Goal: Find specific page/section: Find specific page/section

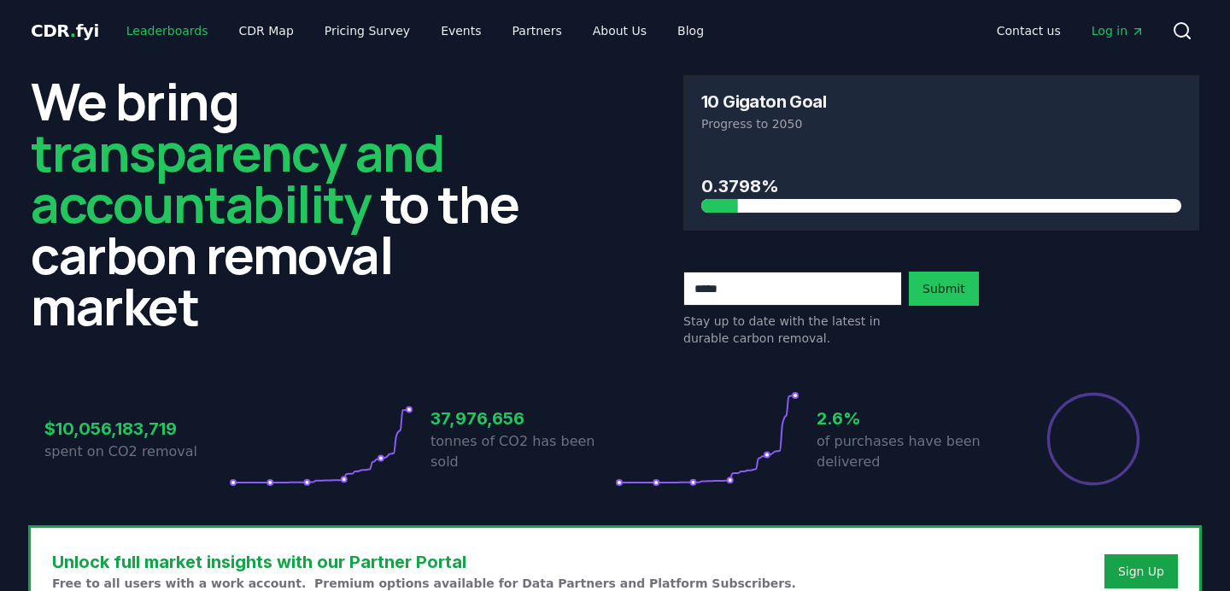
click at [167, 34] on link "Leaderboards" at bounding box center [167, 30] width 109 height 31
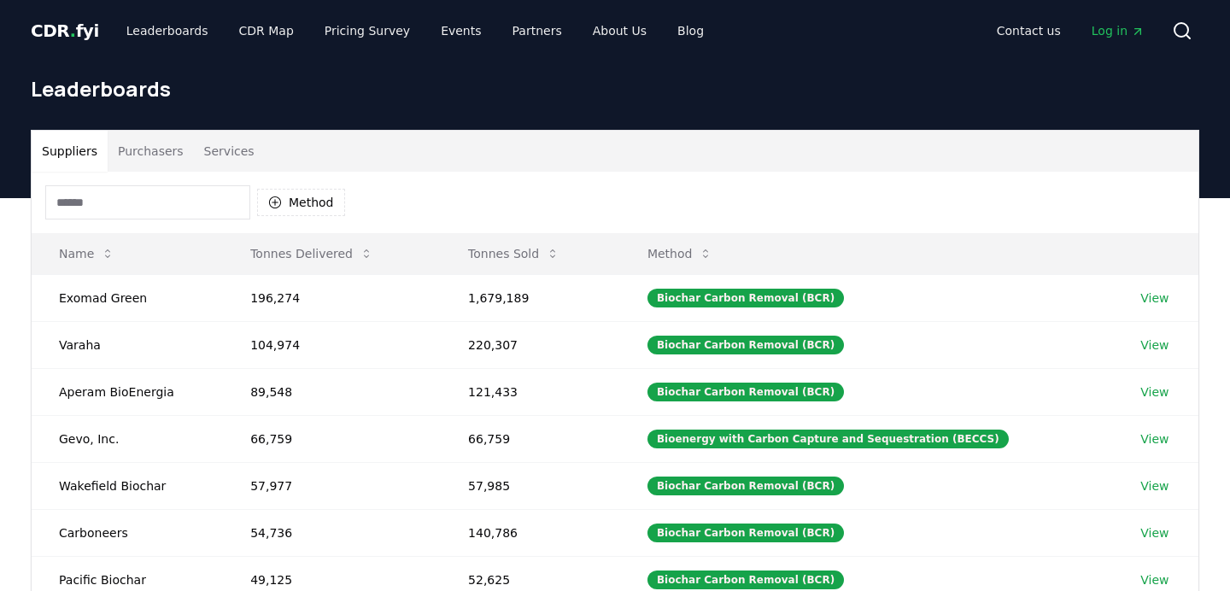
click at [159, 202] on input at bounding box center [147, 202] width 205 height 34
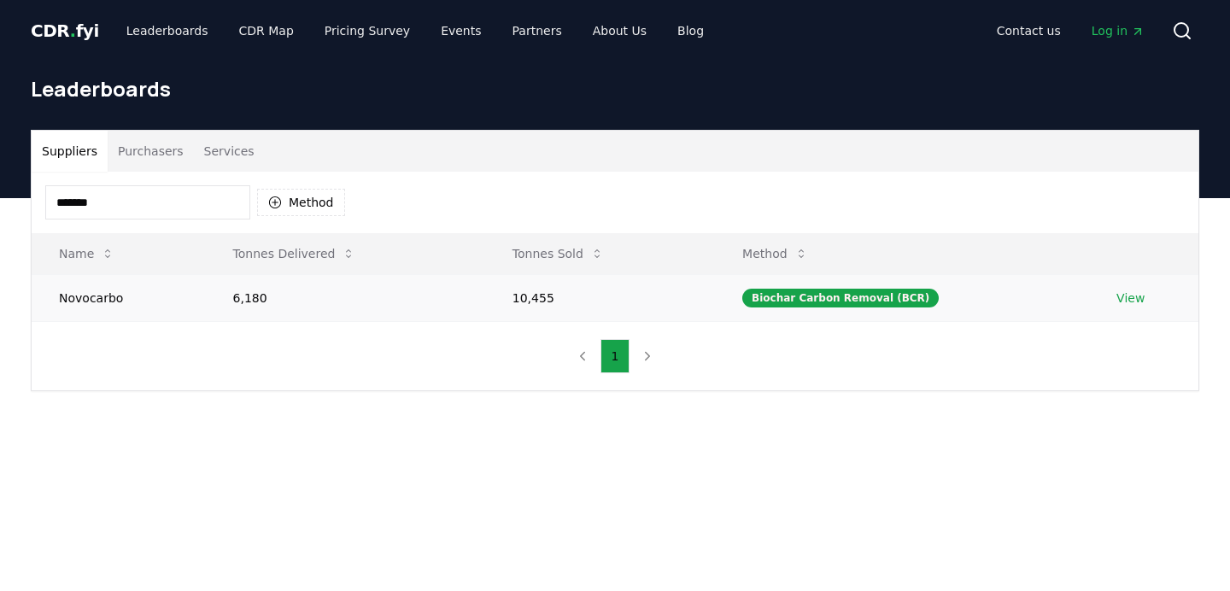
type input "*******"
click at [1131, 294] on link "View" at bounding box center [1130, 298] width 28 height 17
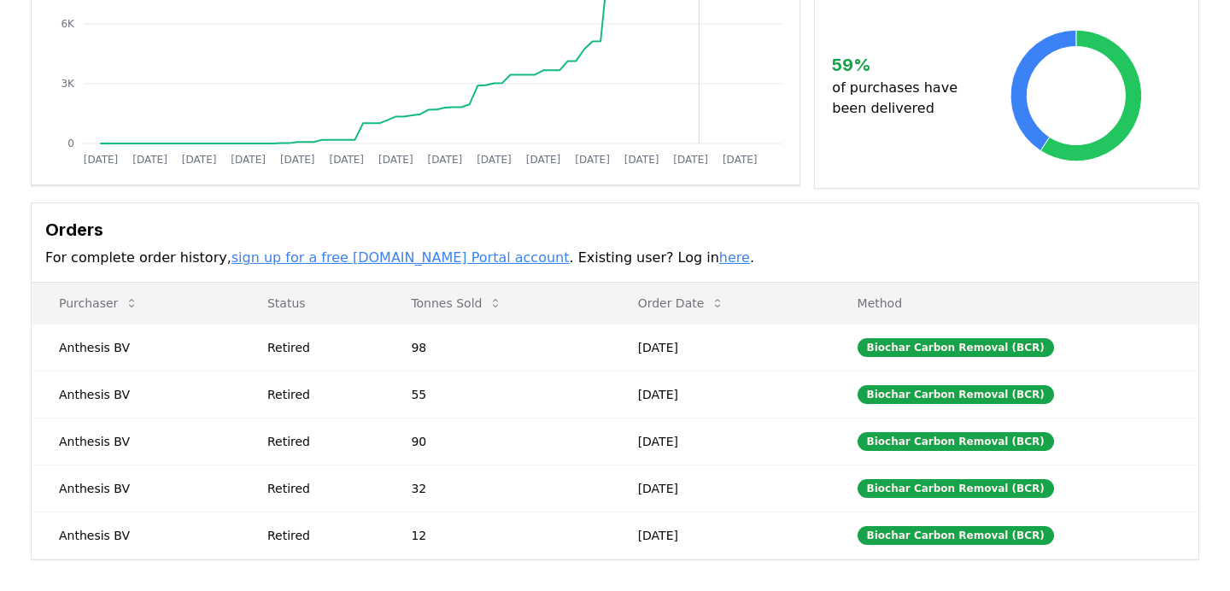
scroll to position [466, 0]
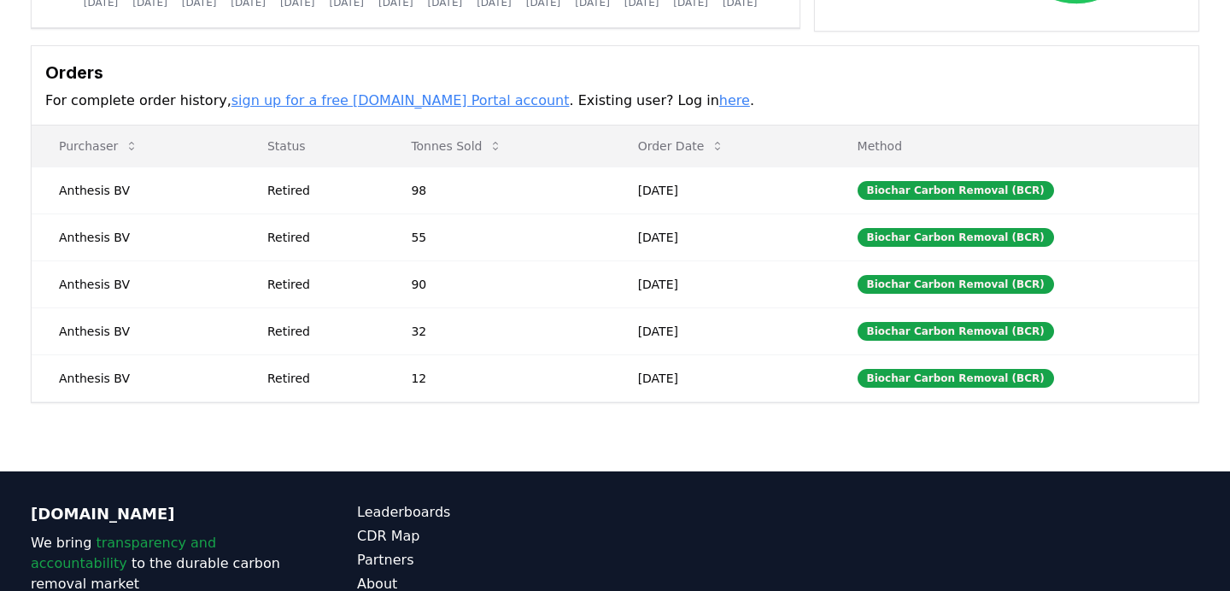
click at [719, 95] on link "here" at bounding box center [734, 100] width 31 height 16
